Goal: Use online tool/utility: Utilize a website feature to perform a specific function

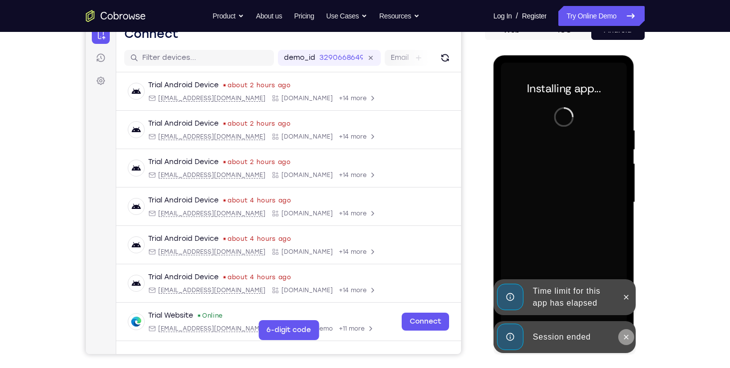
click at [625, 335] on icon at bounding box center [627, 337] width 4 height 4
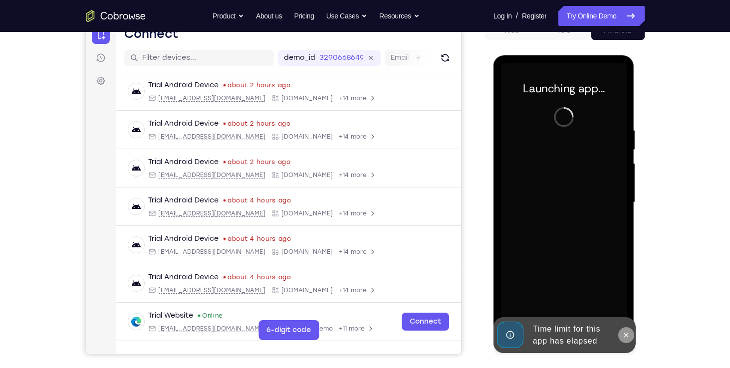
click at [628, 300] on div "Launching app..." at bounding box center [564, 204] width 141 height 298
click at [623, 334] on icon at bounding box center [627, 335] width 8 height 8
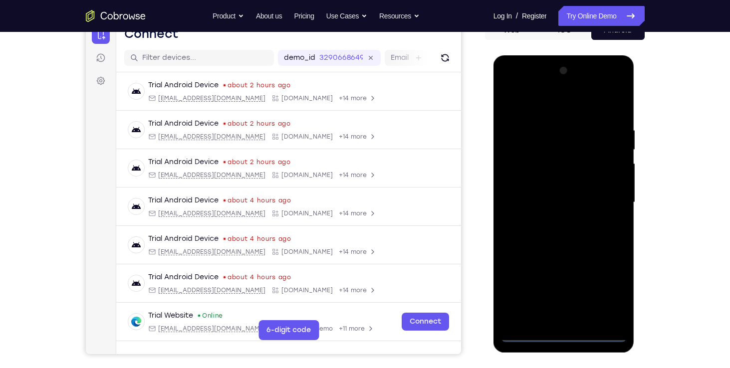
click at [560, 334] on div at bounding box center [564, 203] width 126 height 280
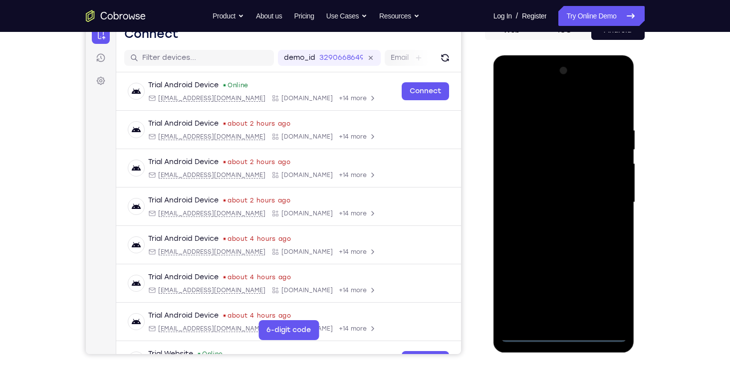
click at [614, 286] on div at bounding box center [564, 203] width 126 height 280
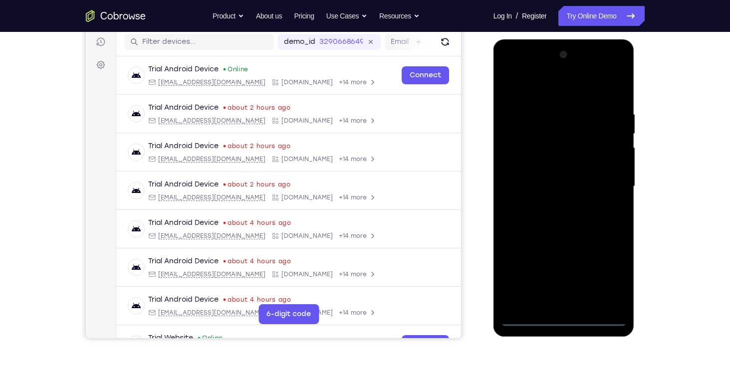
scroll to position [126, 0]
click at [516, 71] on div at bounding box center [564, 187] width 126 height 280
click at [606, 182] on div at bounding box center [564, 187] width 126 height 280
click at [556, 203] on div at bounding box center [564, 187] width 126 height 280
click at [565, 180] on div at bounding box center [564, 187] width 126 height 280
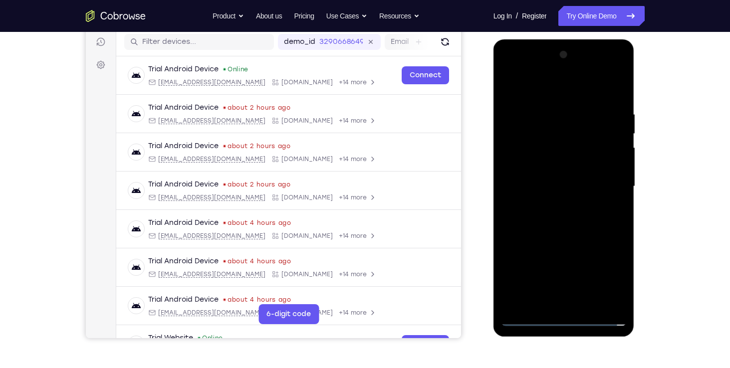
click at [558, 168] on div at bounding box center [564, 187] width 126 height 280
click at [572, 182] on div at bounding box center [564, 187] width 126 height 280
click at [578, 214] on div at bounding box center [564, 187] width 126 height 280
click at [573, 218] on div at bounding box center [564, 187] width 126 height 280
click at [567, 216] on div at bounding box center [564, 187] width 126 height 280
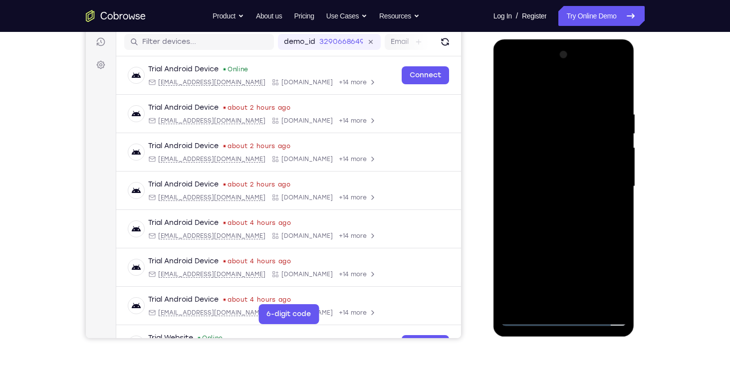
click at [567, 214] on div at bounding box center [564, 187] width 126 height 280
click at [578, 214] on div at bounding box center [564, 187] width 126 height 280
click at [571, 232] on div at bounding box center [564, 187] width 126 height 280
click at [590, 306] on div at bounding box center [564, 187] width 126 height 280
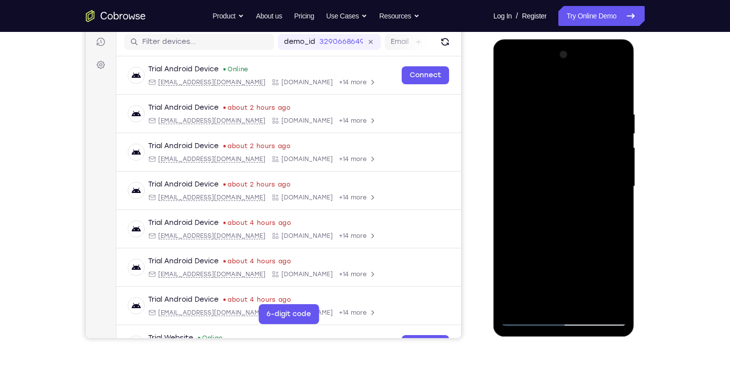
click at [574, 238] on div at bounding box center [564, 187] width 126 height 280
click at [516, 112] on div at bounding box center [564, 187] width 126 height 280
click at [569, 302] on div at bounding box center [564, 187] width 126 height 280
click at [516, 114] on div at bounding box center [564, 187] width 126 height 280
click at [538, 299] on div at bounding box center [564, 187] width 126 height 280
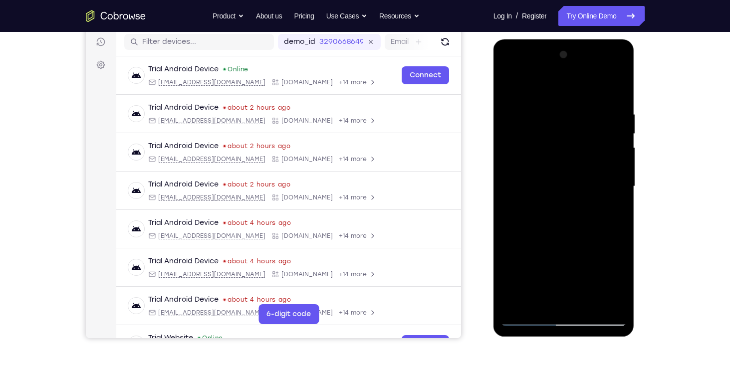
click at [510, 255] on div at bounding box center [564, 187] width 126 height 280
click at [621, 90] on div at bounding box center [564, 187] width 126 height 280
click at [621, 128] on div at bounding box center [564, 187] width 126 height 280
click at [619, 130] on div at bounding box center [564, 187] width 126 height 280
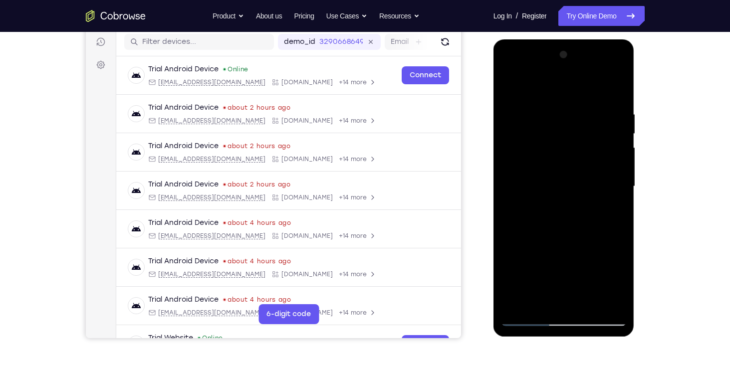
click at [563, 320] on div at bounding box center [564, 187] width 126 height 280
click at [616, 277] on div at bounding box center [564, 187] width 126 height 280
click at [530, 319] on div at bounding box center [564, 187] width 126 height 280
